Goal: Navigation & Orientation: Find specific page/section

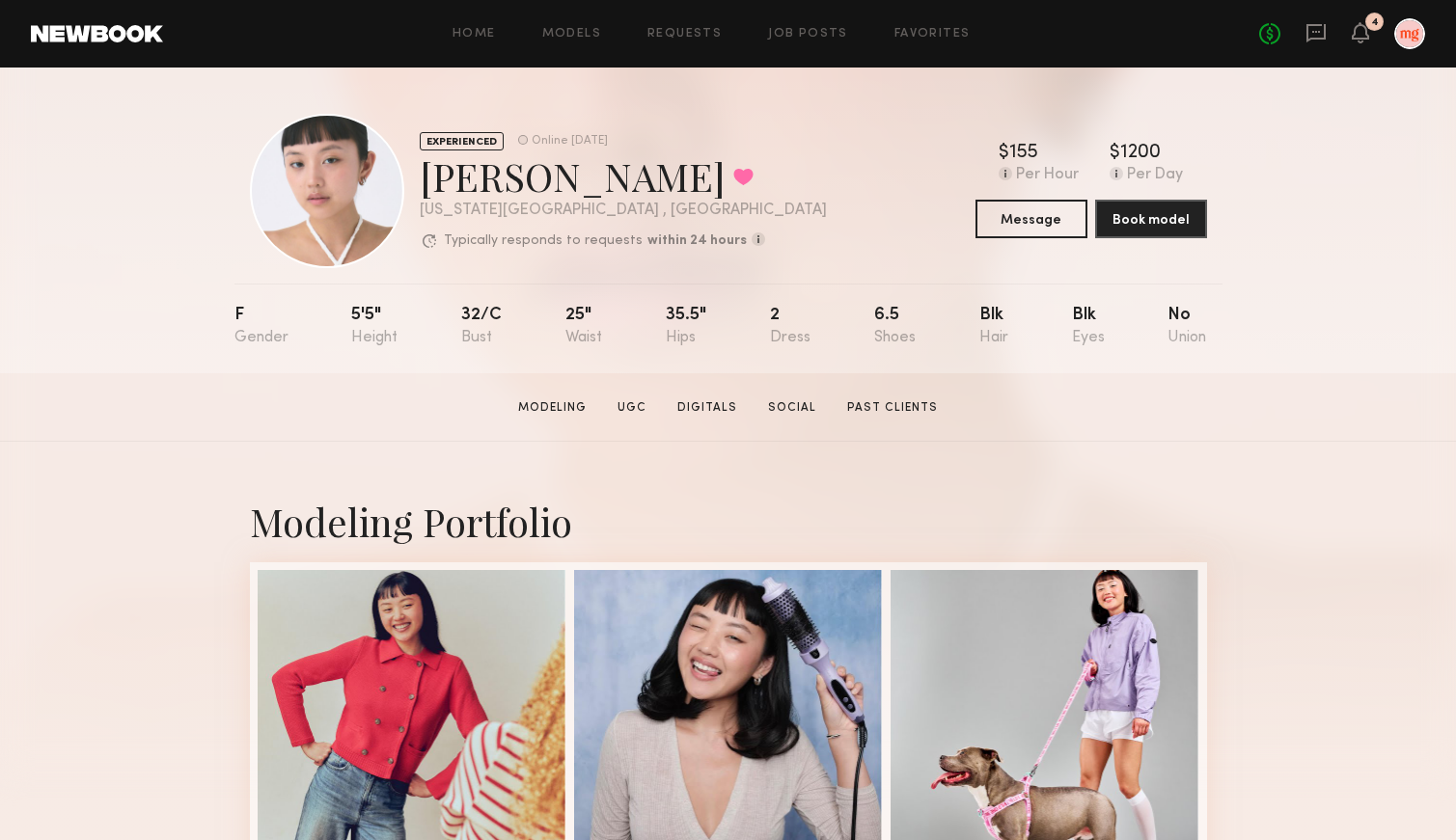
click at [1361, 21] on div "No fees up to $5,000 4" at bounding box center [1342, 34] width 166 height 31
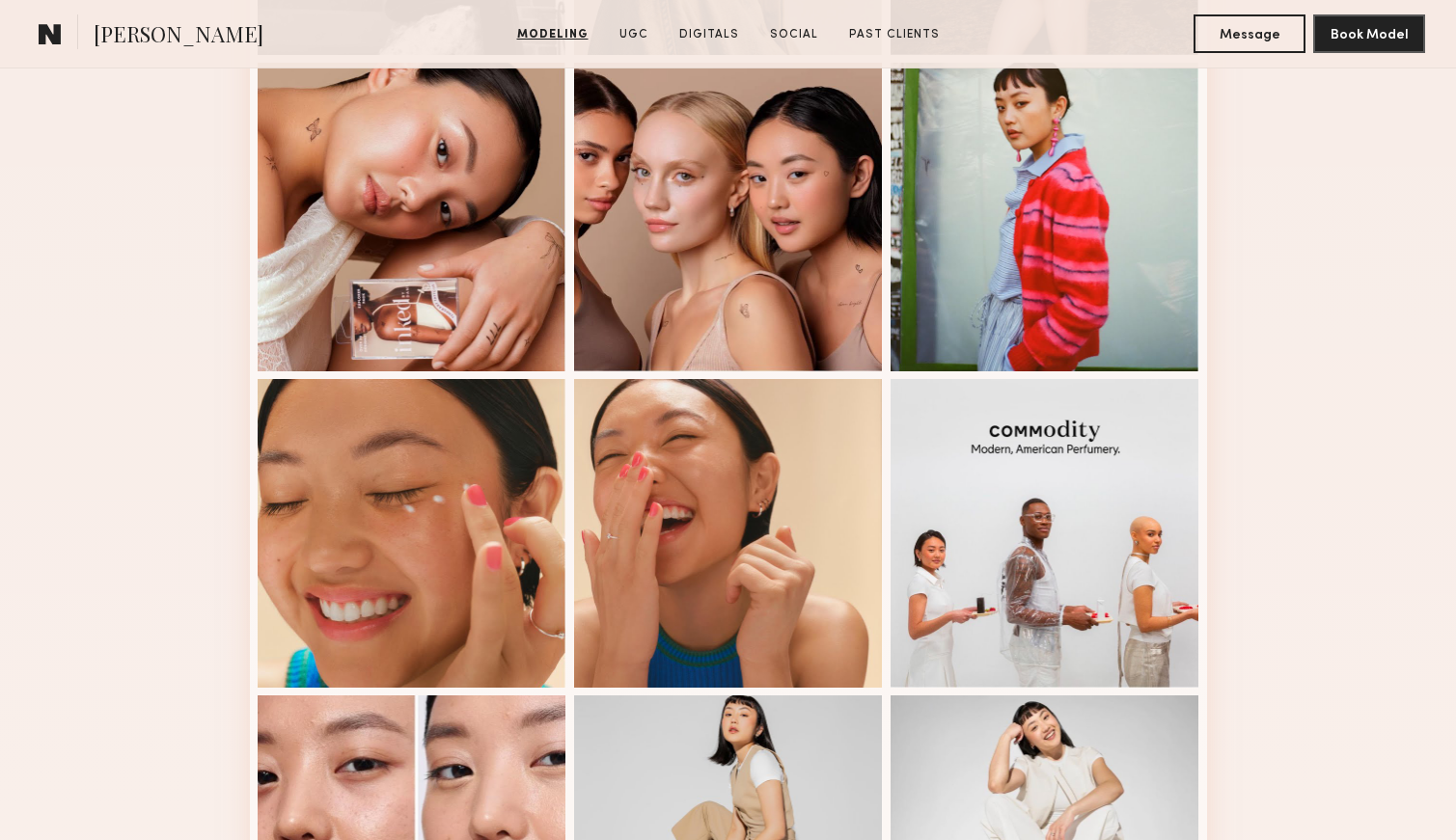
scroll to position [1775, 0]
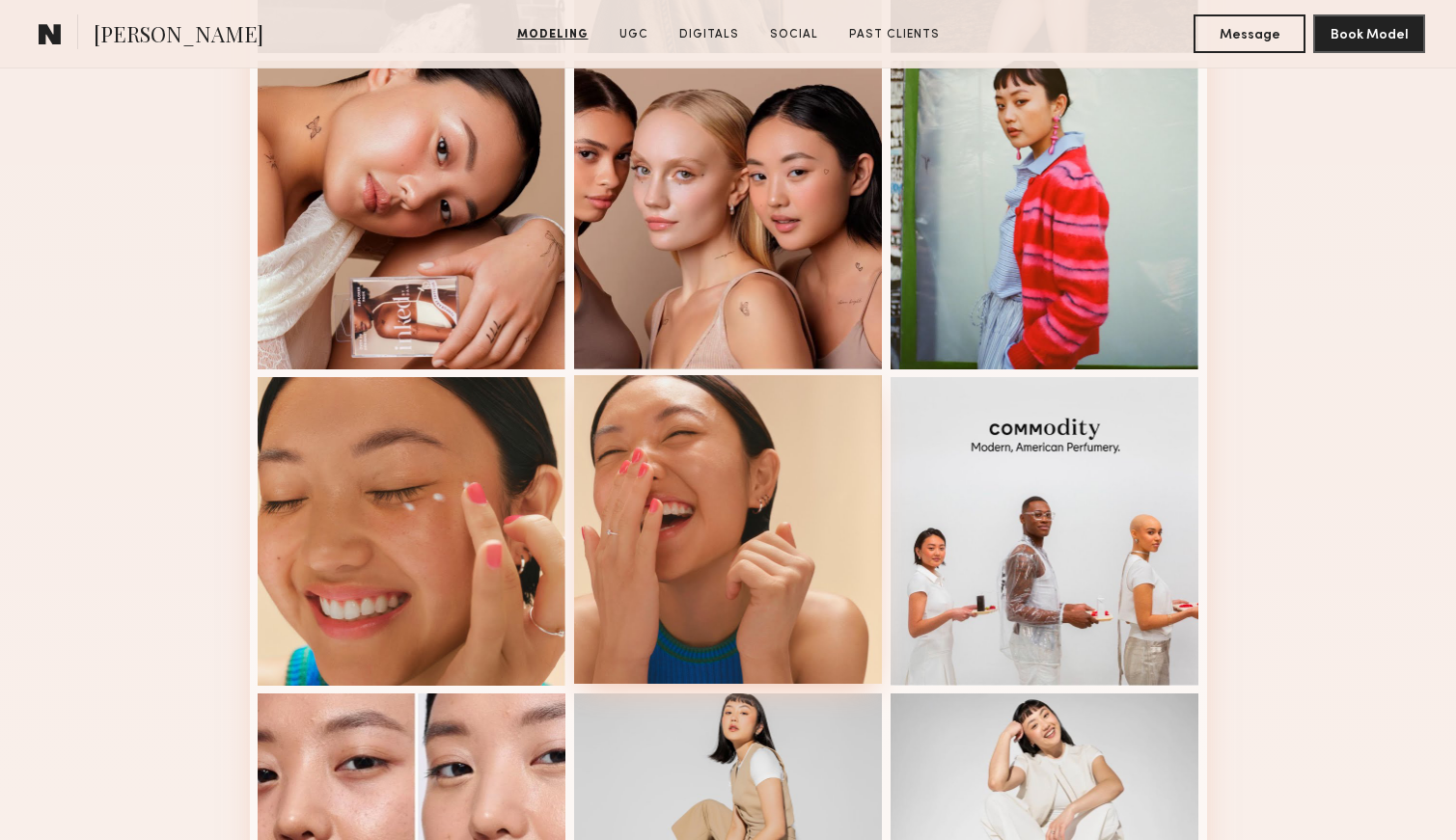
click at [660, 500] on div at bounding box center [728, 529] width 309 height 309
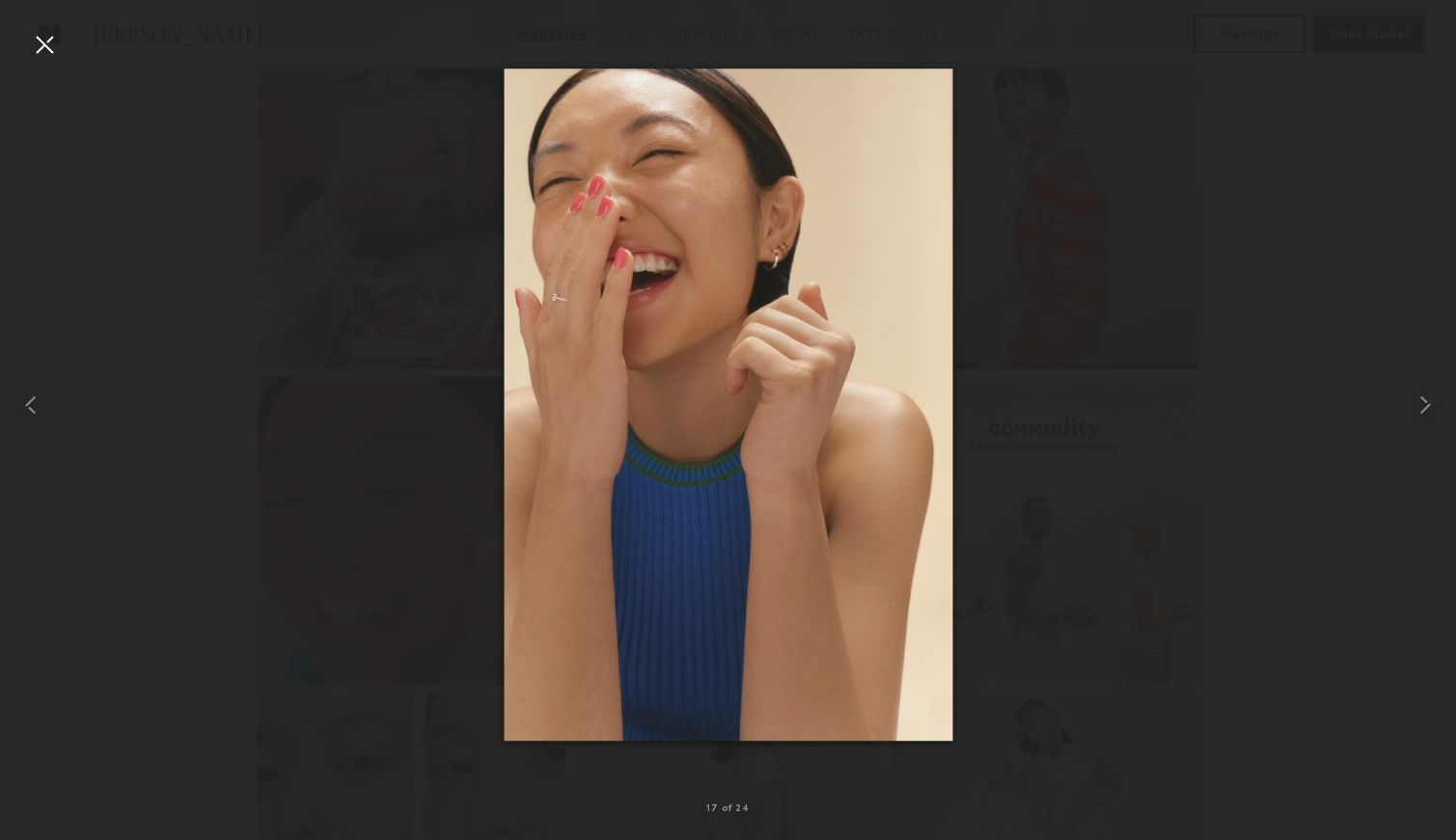
click at [43, 40] on div at bounding box center [43, 43] width 31 height 31
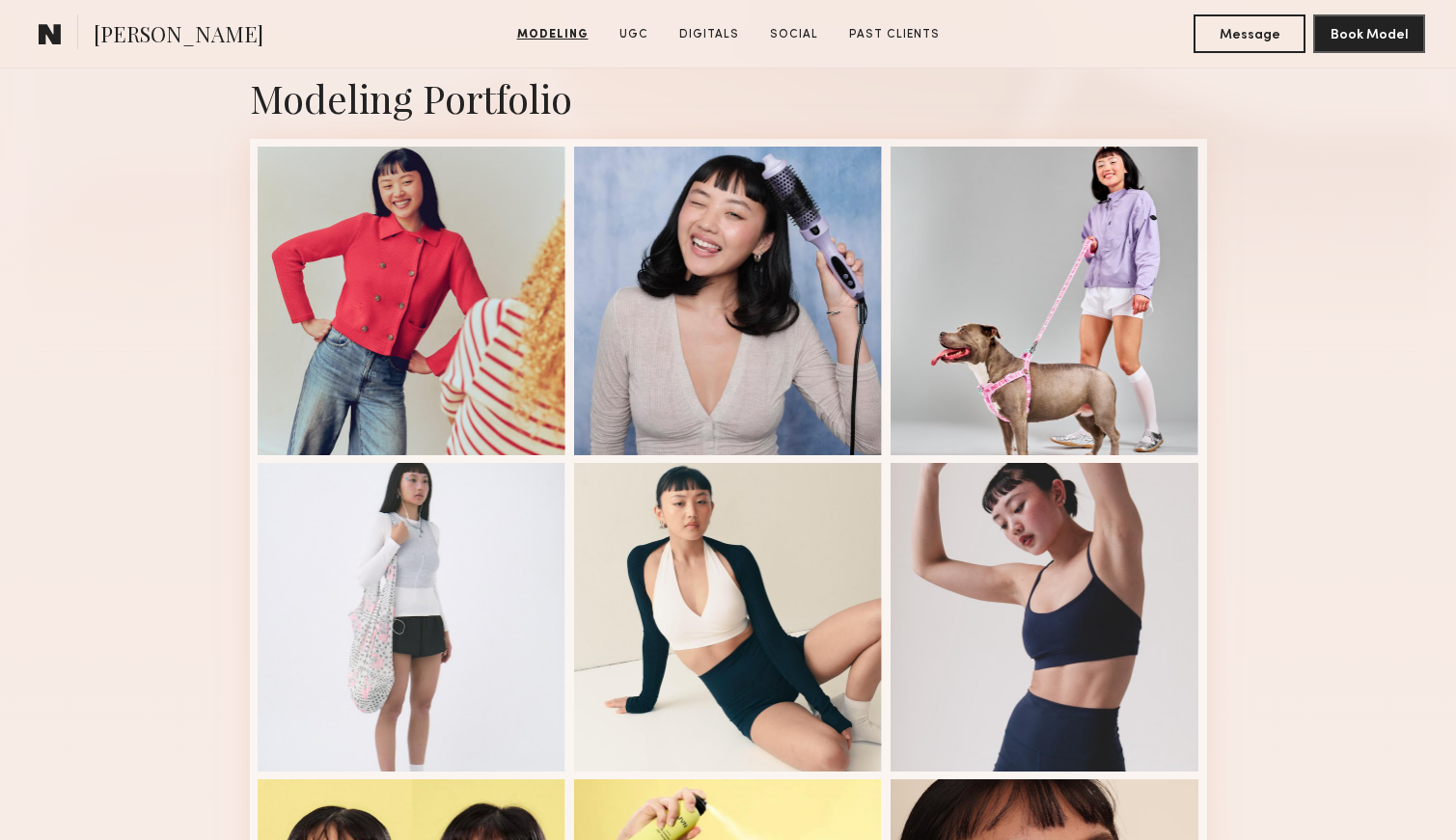
scroll to position [451, 0]
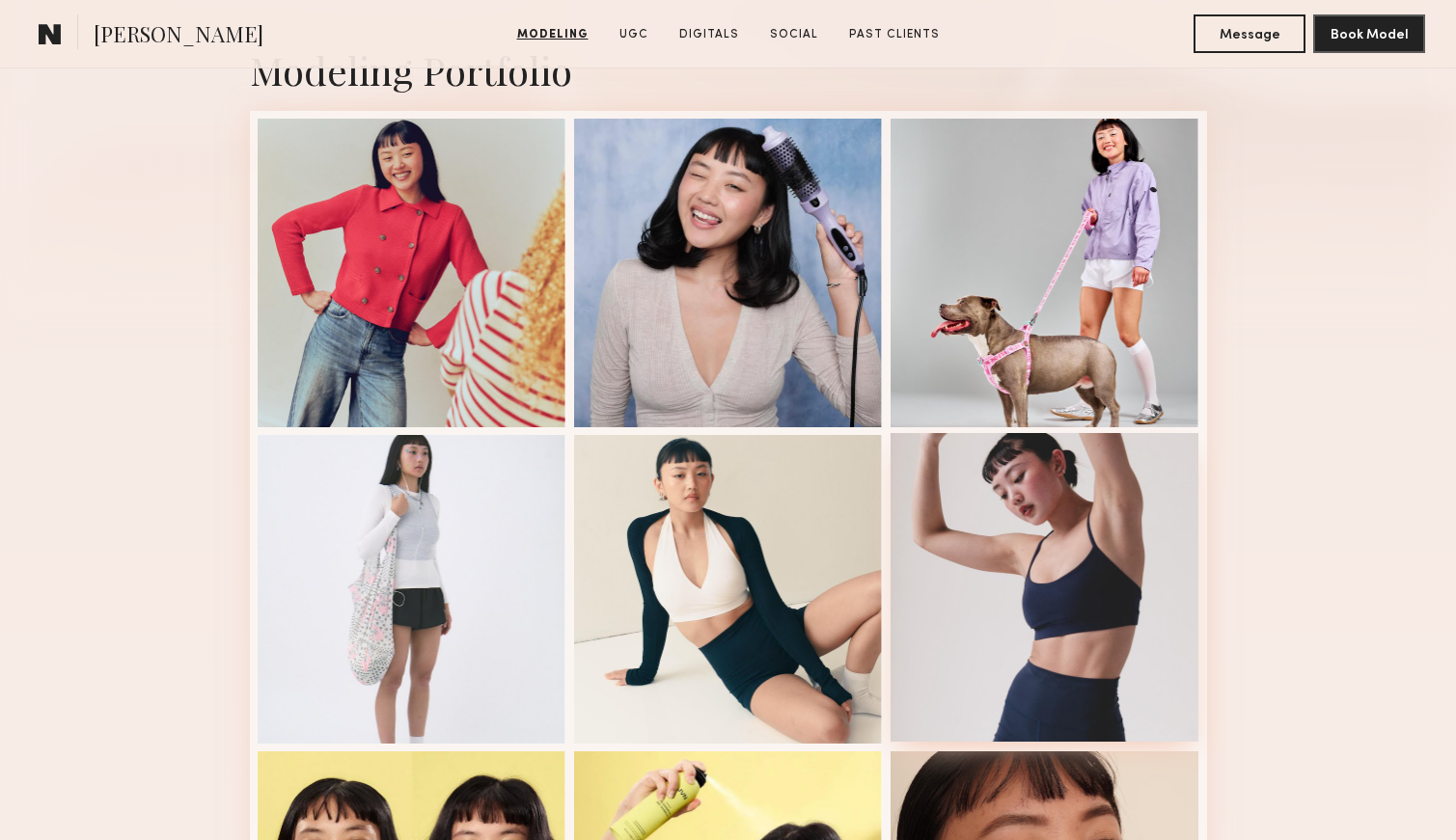
click at [1082, 523] on div at bounding box center [1044, 587] width 309 height 309
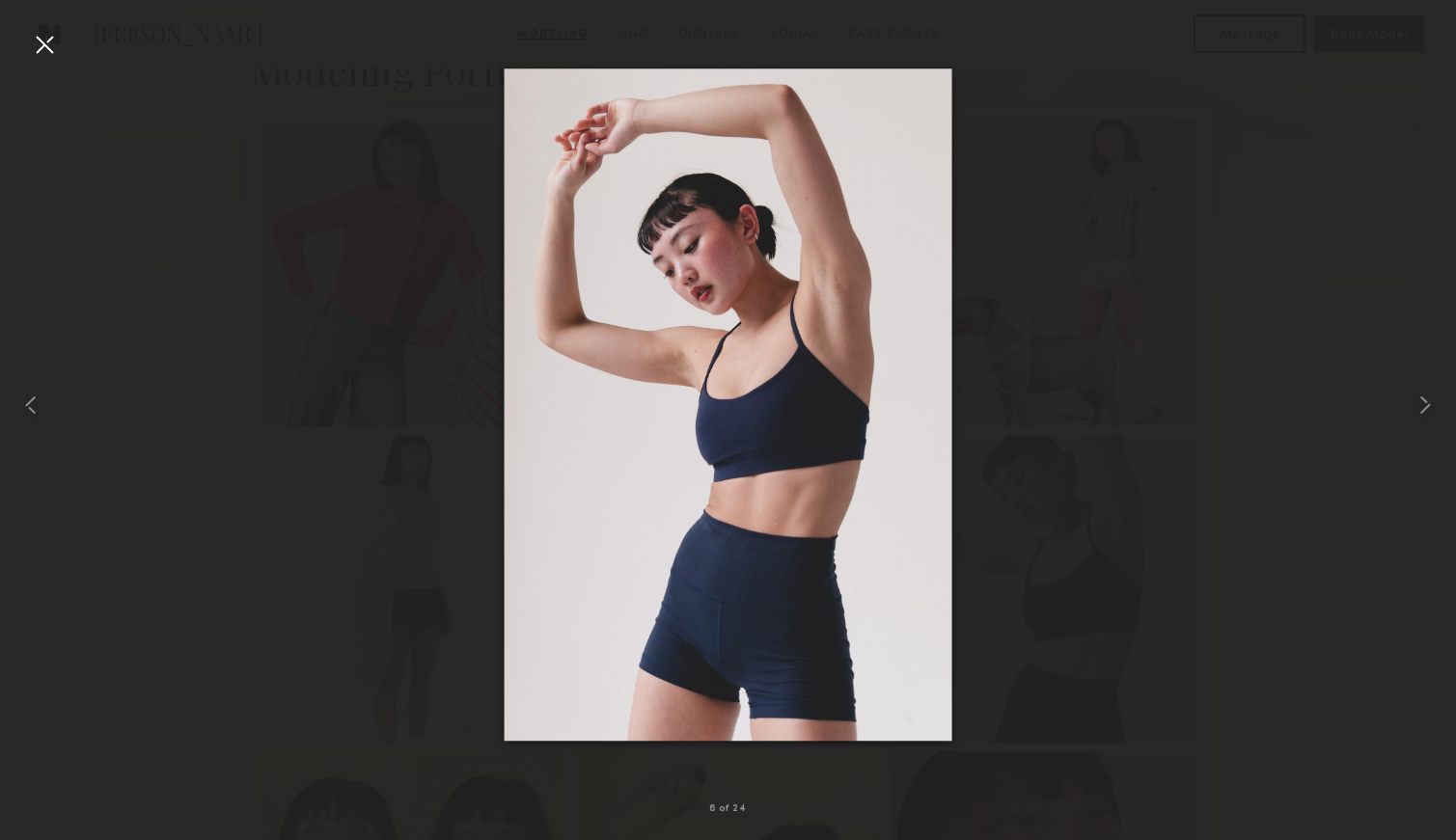
click at [49, 49] on div at bounding box center [43, 43] width 31 height 31
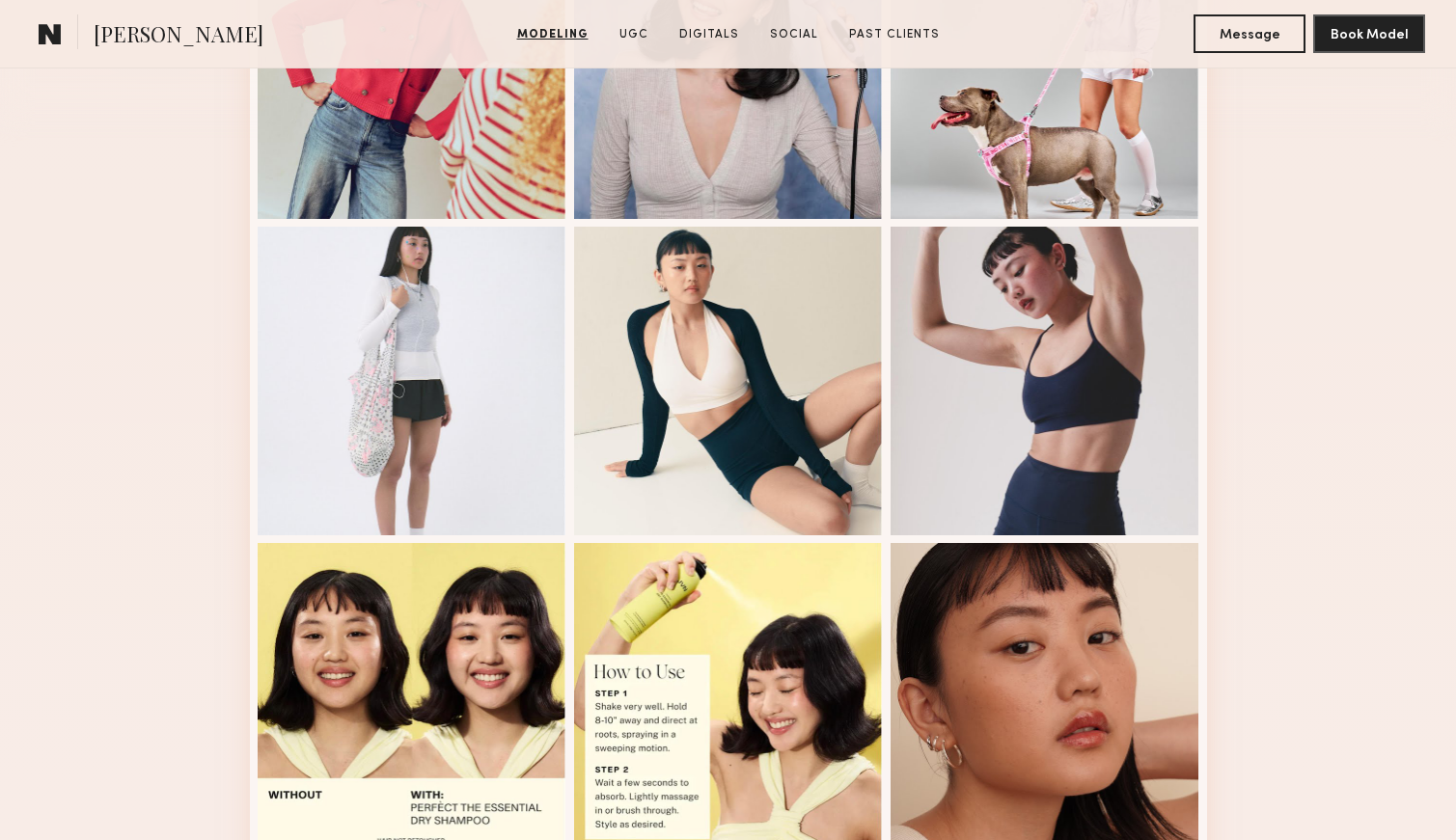
scroll to position [0, 0]
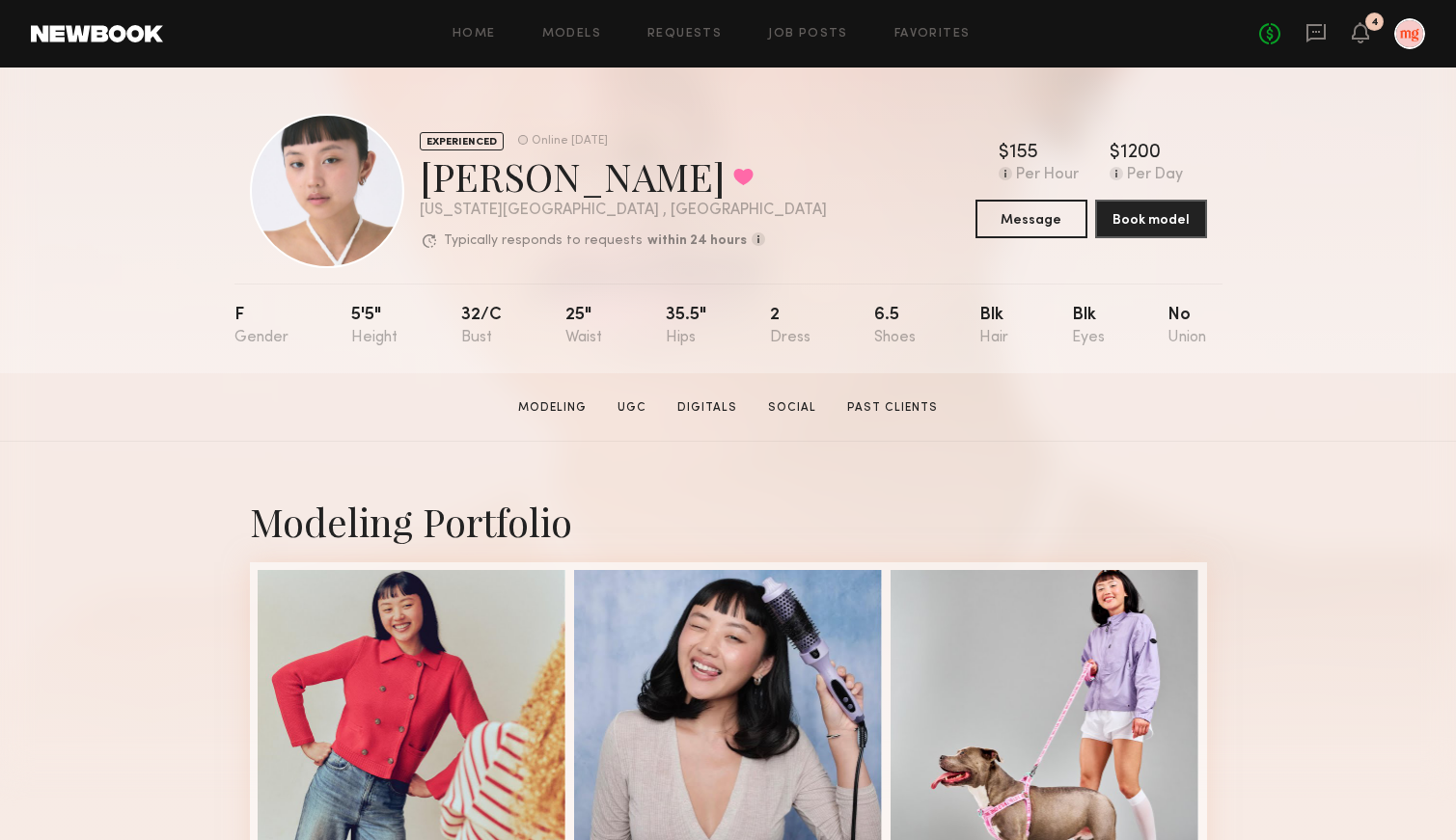
click at [225, 296] on div "EXPERIENCED Online [DATE] [PERSON_NAME] Favorited [US_STATE][GEOGRAPHIC_DATA] ,…" at bounding box center [728, 220] width 1456 height 306
